Goal: Task Accomplishment & Management: Manage account settings

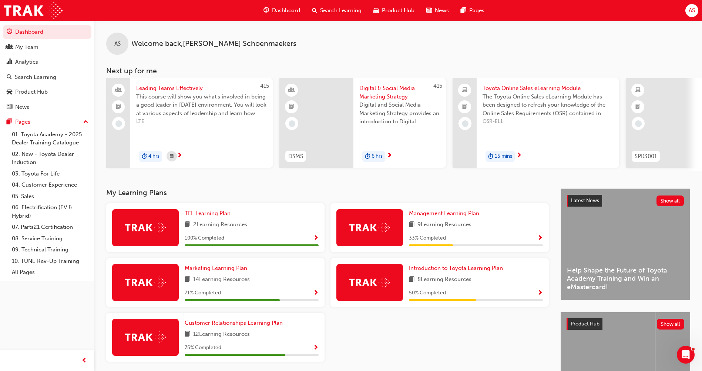
click at [321, 12] on span "Search Learning" at bounding box center [340, 10] width 41 height 9
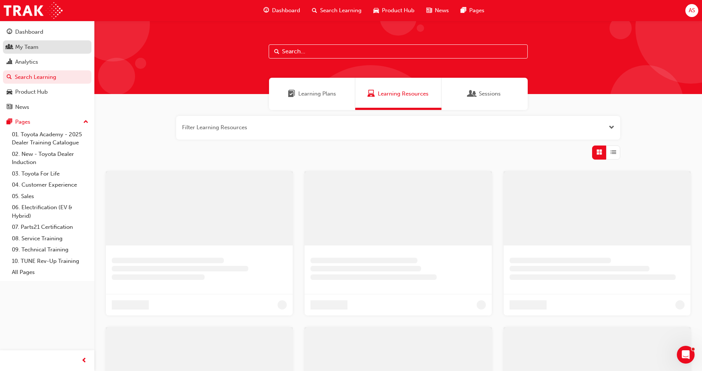
click at [36, 46] on div "My Team" at bounding box center [26, 47] width 23 height 9
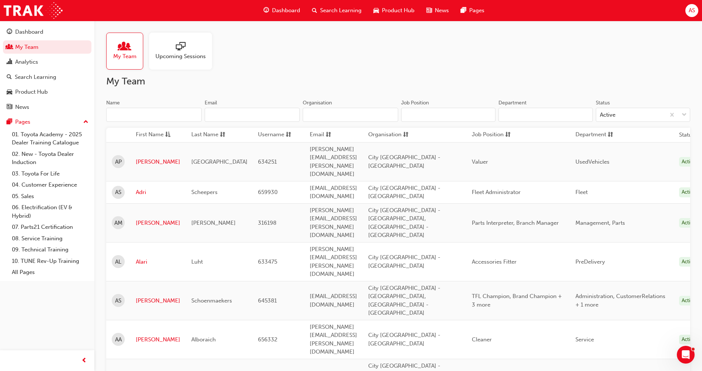
click at [140, 113] on input "Name" at bounding box center [154, 115] width 96 height 14
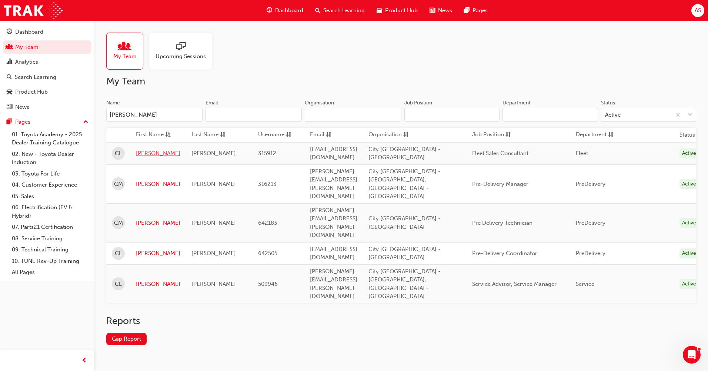
type input "[PERSON_NAME]"
click at [148, 152] on link "[PERSON_NAME]" at bounding box center [158, 153] width 44 height 9
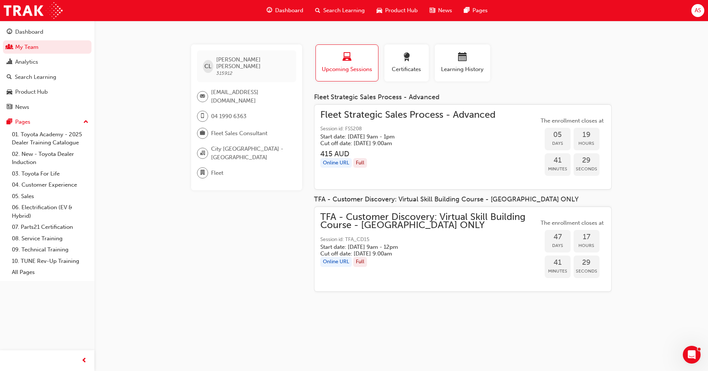
click at [436, 151] on h3 "415 AUD" at bounding box center [407, 154] width 175 height 9
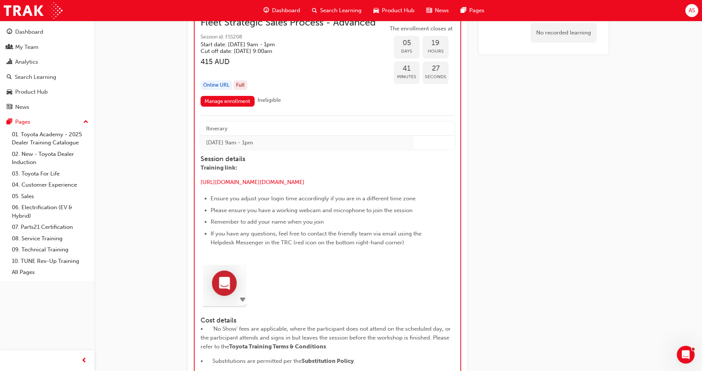
scroll to position [869, 0]
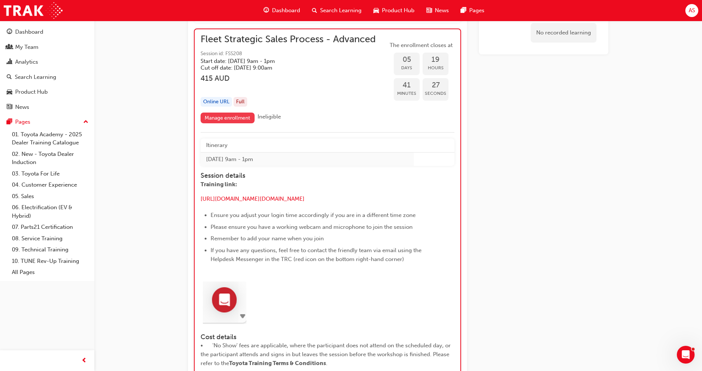
click at [237, 119] on link "Manage enrollment" at bounding box center [228, 118] width 54 height 11
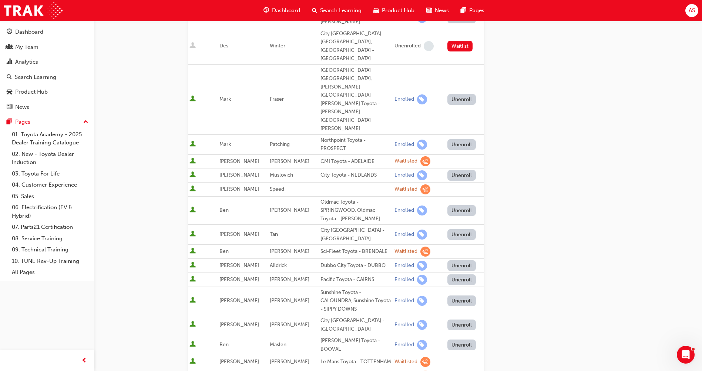
scroll to position [296, 0]
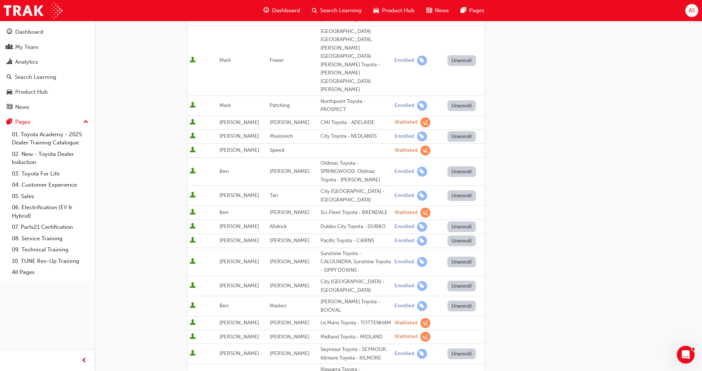
click at [448, 281] on button "Unenroll" at bounding box center [462, 286] width 29 height 11
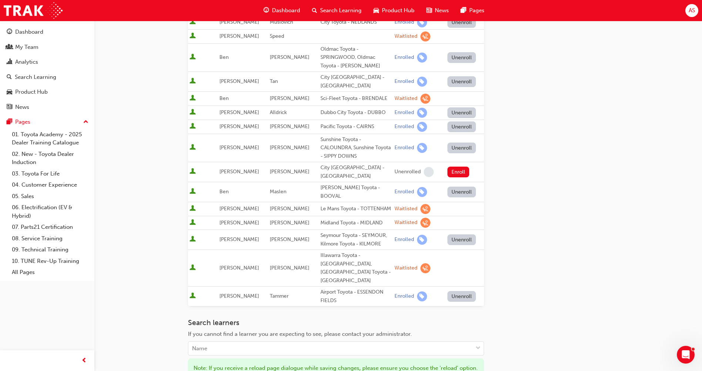
scroll to position [464, 0]
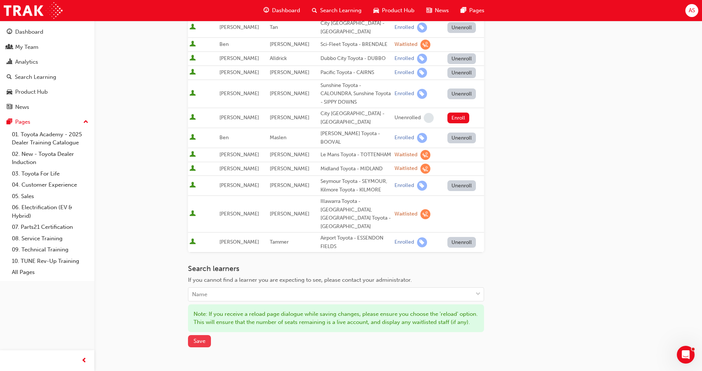
click at [190, 335] on button "Save" at bounding box center [199, 341] width 23 height 12
